Goal: Information Seeking & Learning: Check status

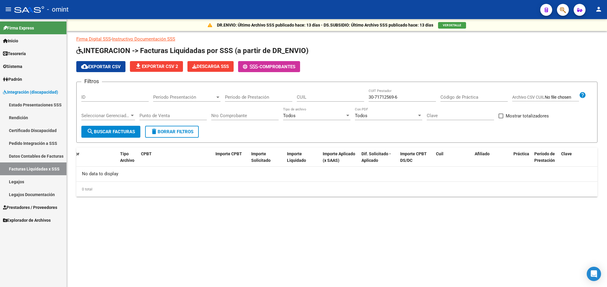
click at [414, 104] on div "30-71712569-6 CUIT Prestador" at bounding box center [402, 98] width 67 height 18
drag, startPoint x: 412, startPoint y: 97, endPoint x: 333, endPoint y: 98, distance: 79.0
click at [333, 98] on div "Filtros ID Período Presentación Período Presentación Período de Prestación CUIL…" at bounding box center [336, 106] width 511 height 39
paste input "27-14540927-1"
click at [403, 97] on input "27-14540927-1" at bounding box center [402, 97] width 67 height 5
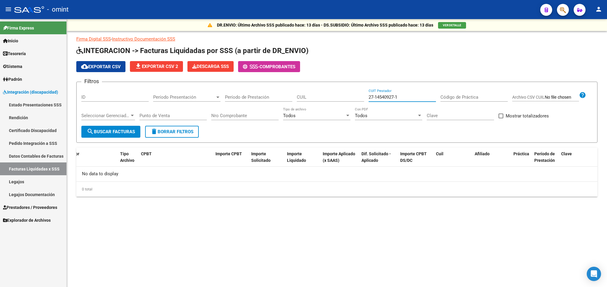
type input "27-14540927-1"
drag, startPoint x: 403, startPoint y: 94, endPoint x: 333, endPoint y: 92, distance: 69.5
click at [333, 92] on div "Filtros ID Período Presentación Período Presentación Período de Prestación CUIL…" at bounding box center [336, 106] width 511 height 39
drag, startPoint x: 410, startPoint y: 98, endPoint x: 400, endPoint y: 98, distance: 9.8
click at [405, 98] on input "27-14540927-1" at bounding box center [402, 97] width 67 height 5
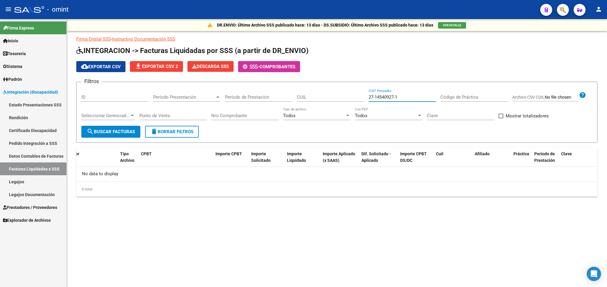
drag, startPoint x: 398, startPoint y: 98, endPoint x: 349, endPoint y: 91, distance: 49.9
click at [349, 91] on div "Filtros ID Período Presentación Período Presentación Período de Prestación CUIL…" at bounding box center [336, 106] width 511 height 39
click at [338, 95] on input "CUIL" at bounding box center [330, 97] width 67 height 5
type input "20-56047126-3"
click at [114, 134] on span "search Buscar Facturas" at bounding box center [111, 131] width 48 height 5
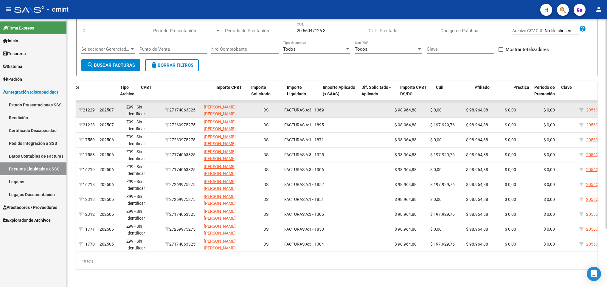
scroll to position [75, 0]
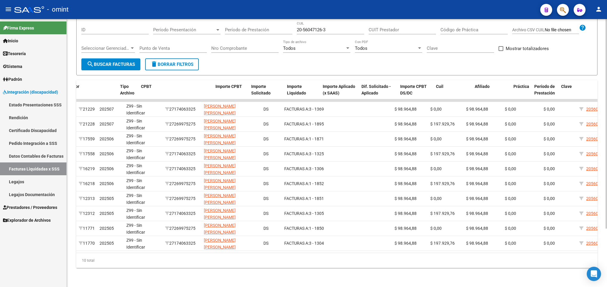
drag, startPoint x: 390, startPoint y: 244, endPoint x: 454, endPoint y: 263, distance: 67.2
click at [454, 263] on div "ID Período Presentación Gerenciador CUIT Prestador Tipo Archivo CPBT Importe CP…" at bounding box center [337, 174] width 522 height 188
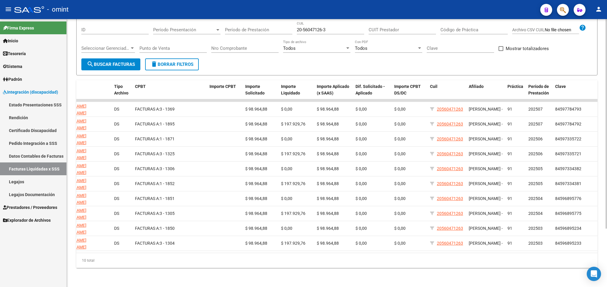
scroll to position [0, 78]
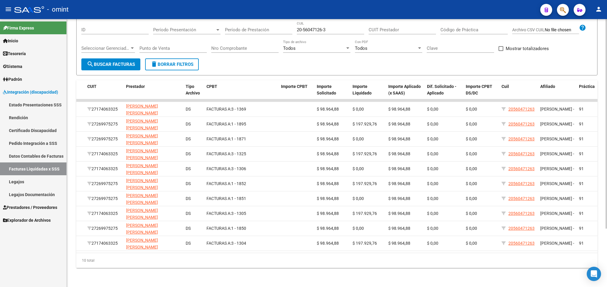
drag, startPoint x: 219, startPoint y: 249, endPoint x: 277, endPoint y: 269, distance: 61.5
click at [277, 269] on div "DR.ENVIO: Último Archivo SSS publicado hace: 13 días - DS.SUBSIDIO: Último Arch…" at bounding box center [337, 119] width 541 height 335
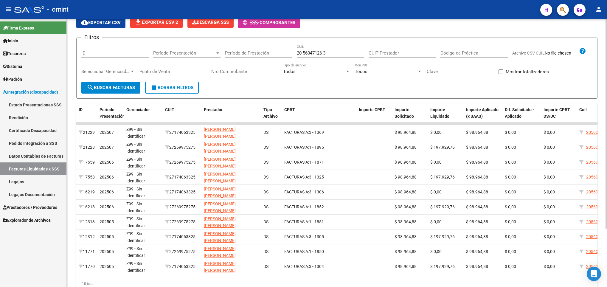
scroll to position [30, 0]
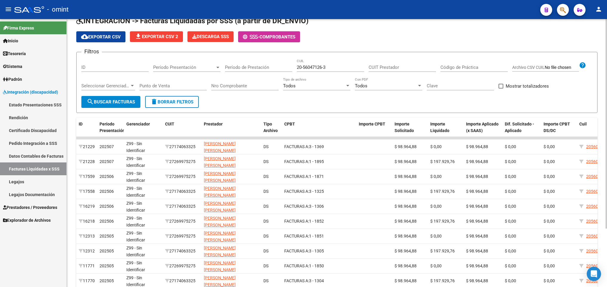
click at [402, 66] on input "CUIT Prestador" at bounding box center [402, 67] width 67 height 5
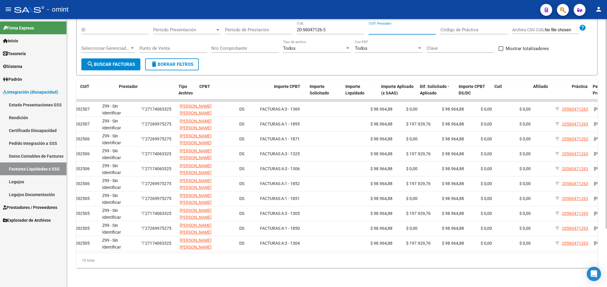
scroll to position [0, 149]
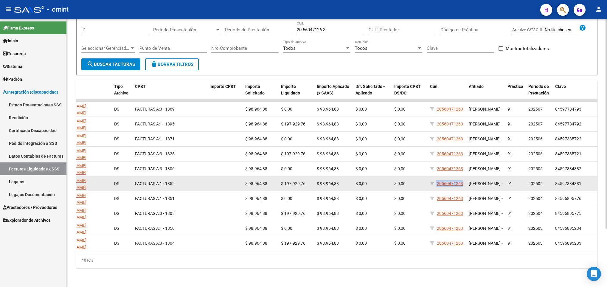
drag, startPoint x: 466, startPoint y: 178, endPoint x: 437, endPoint y: 179, distance: 29.8
click at [437, 179] on div "16218 202506 Z99 - Sin Identificar 27269975275 FERNANDEZ MARIA LUJAN DS FACTURA…" at bounding box center [262, 184] width 671 height 15
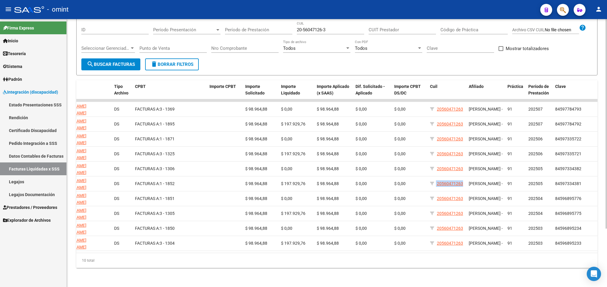
copy div "20560471263"
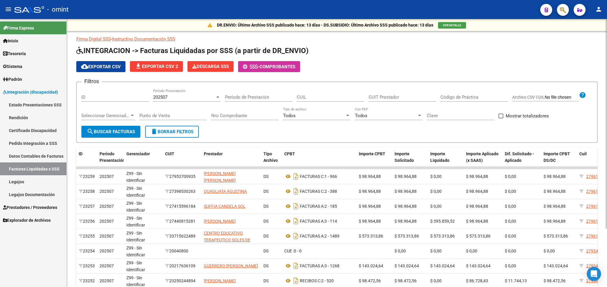
click at [410, 94] on div "CUIT Prestador" at bounding box center [402, 95] width 67 height 13
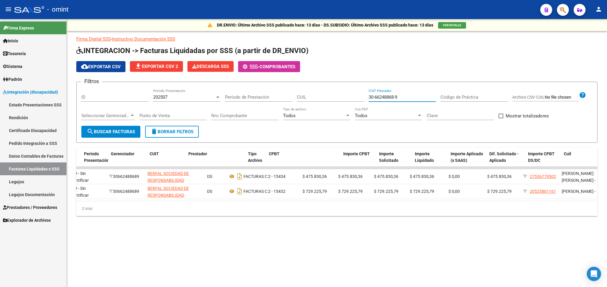
scroll to position [0, 5]
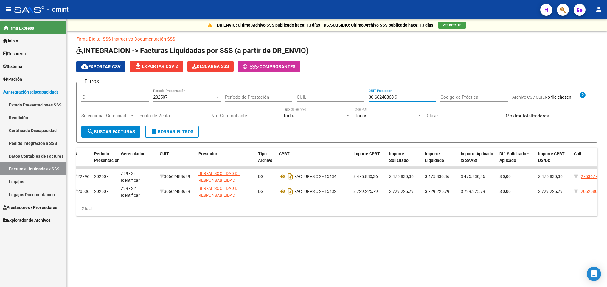
type input "30-66248868-9"
